Goal: Navigation & Orientation: Find specific page/section

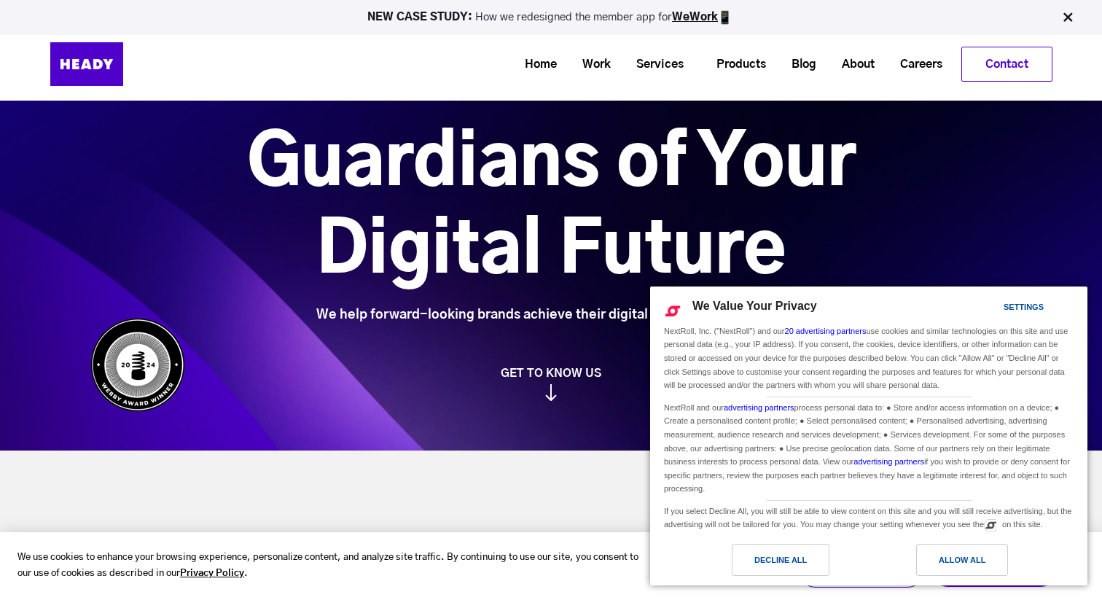
scroll to position [38, 0]
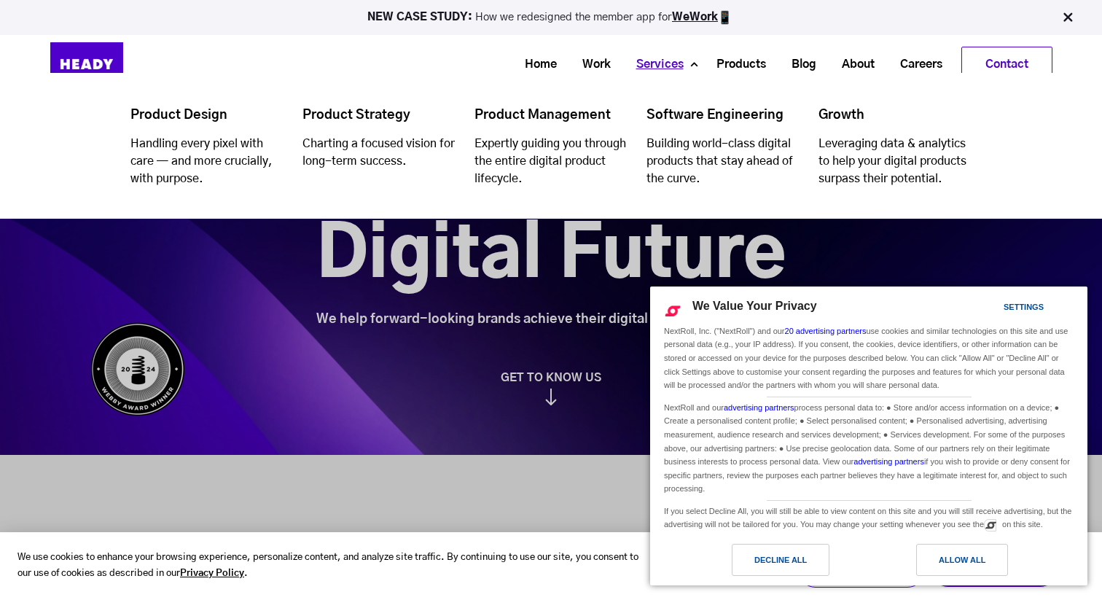
click at [654, 66] on link "Services" at bounding box center [654, 64] width 73 height 27
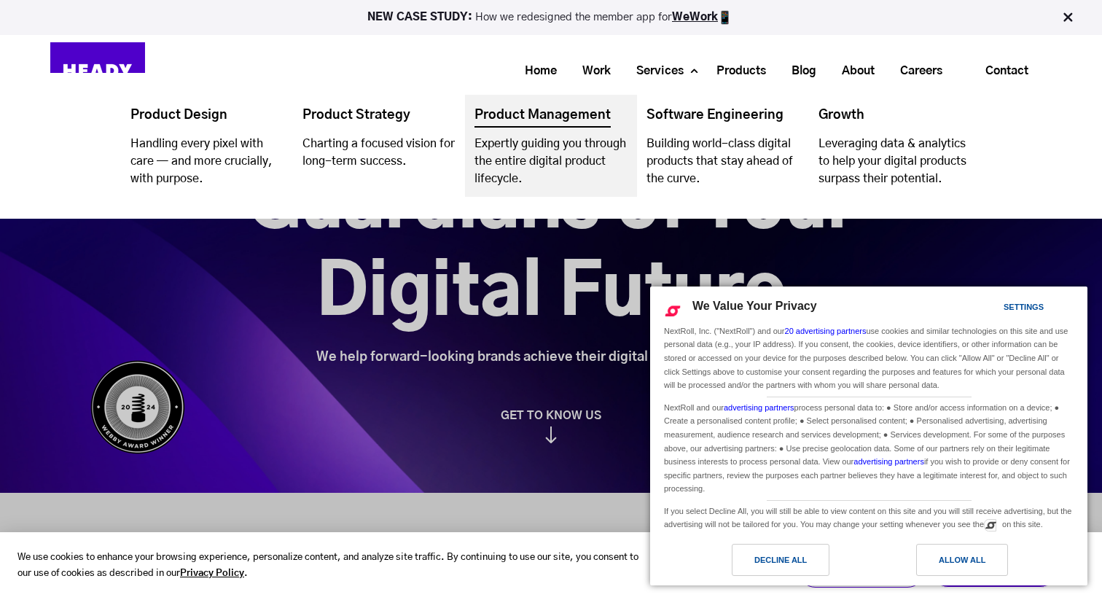
click at [561, 121] on link "Navigation Menu" at bounding box center [551, 146] width 172 height 102
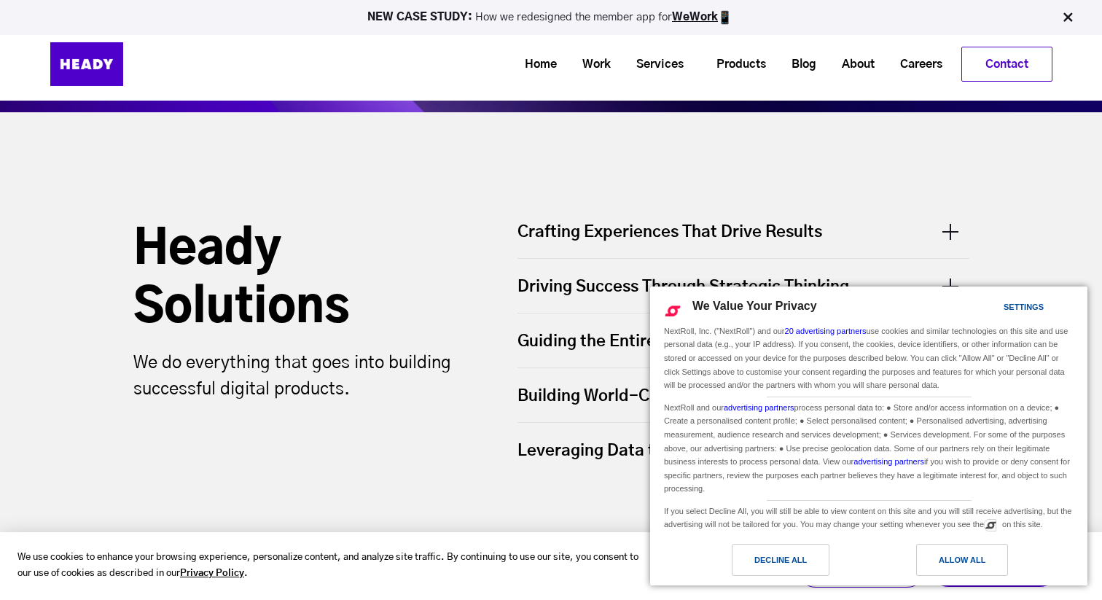
scroll to position [574, 0]
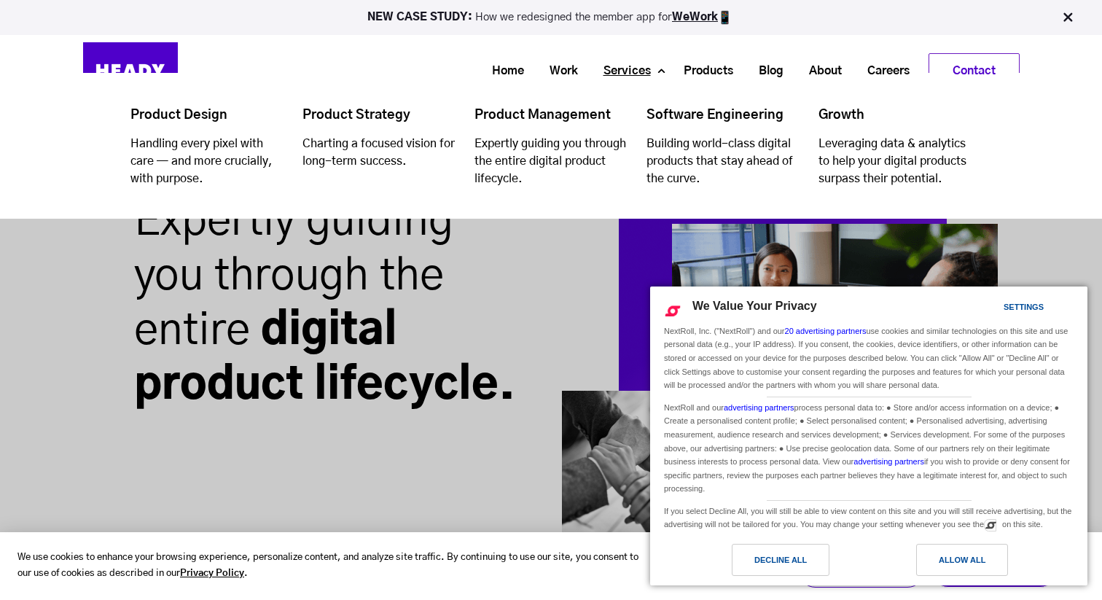
click at [646, 72] on link "Services" at bounding box center [621, 71] width 73 height 27
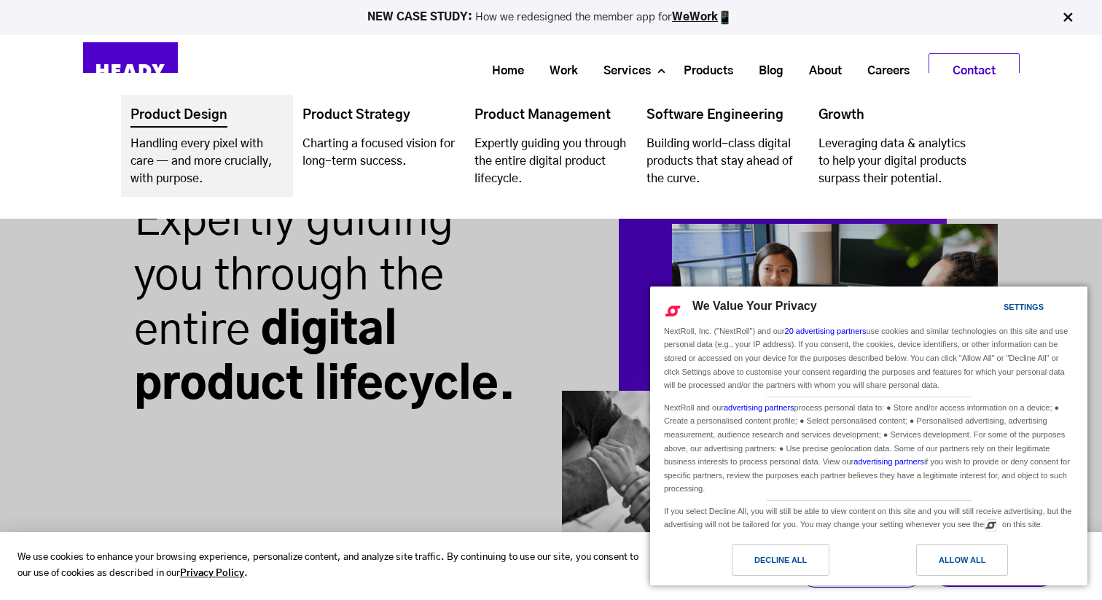
click at [243, 124] on link "Navigation Menu" at bounding box center [207, 146] width 172 height 102
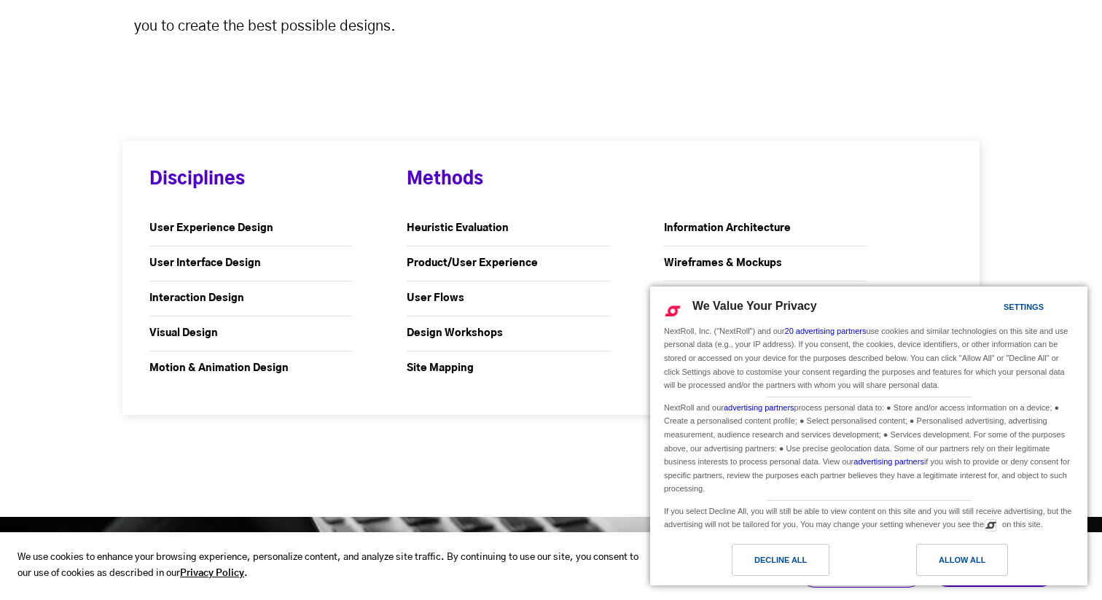
scroll to position [1535, 0]
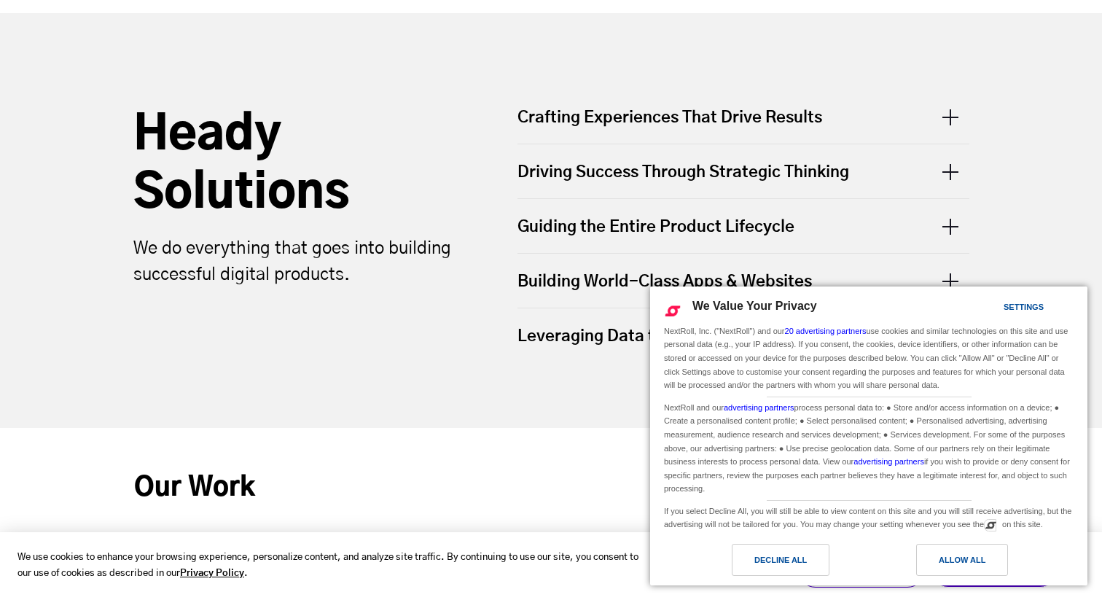
scroll to position [611, 0]
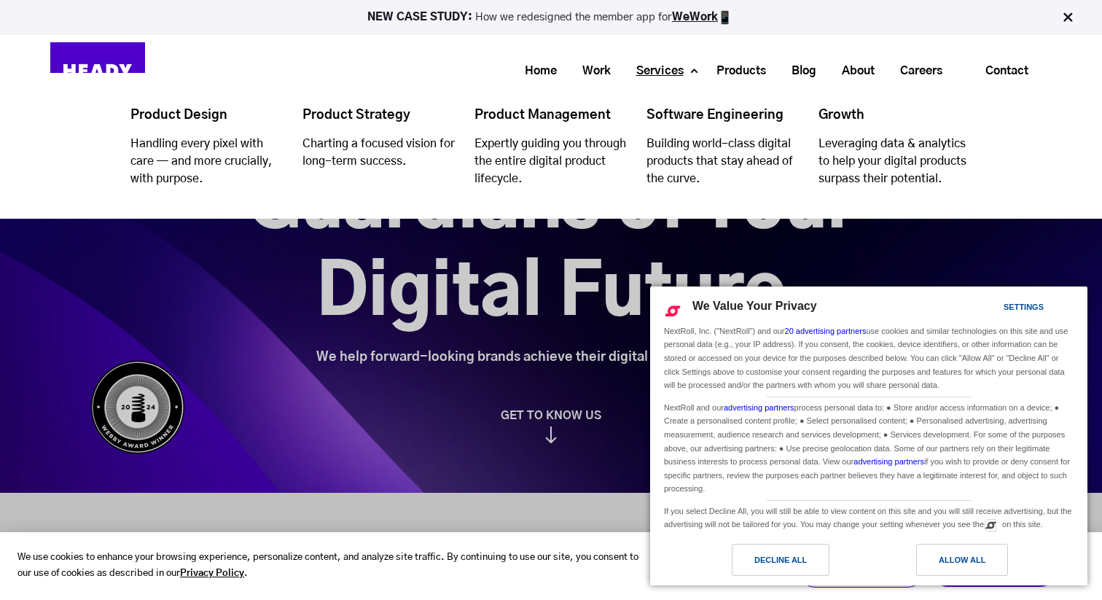
click at [676, 74] on link "Services" at bounding box center [654, 71] width 73 height 27
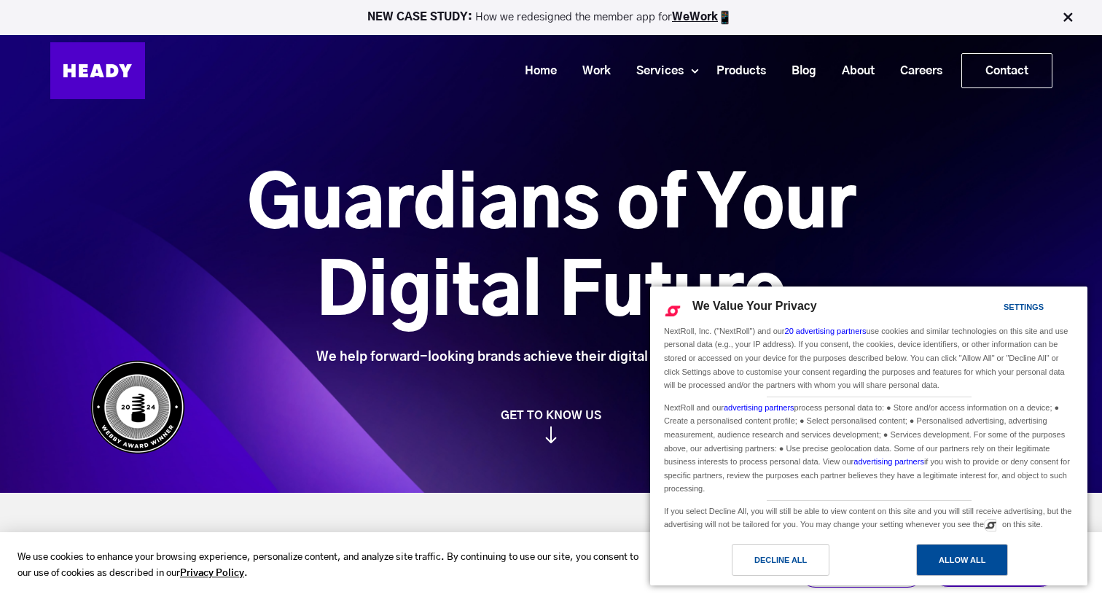
click at [957, 556] on div "Allow All" at bounding box center [962, 560] width 47 height 16
